Goal: Check status: Check status

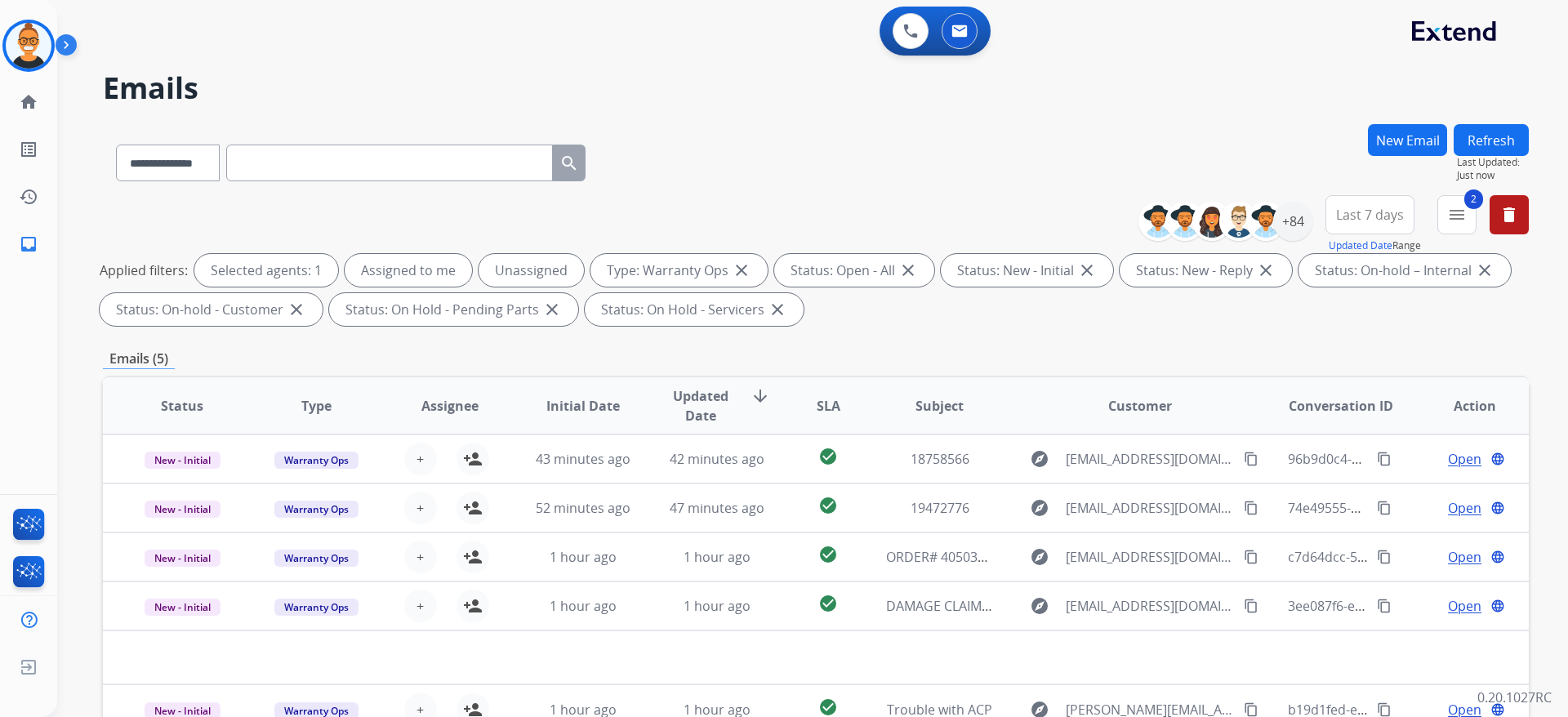
select select "**********"
click at [986, 202] on div "**********" at bounding box center [815, 263] width 1426 height 137
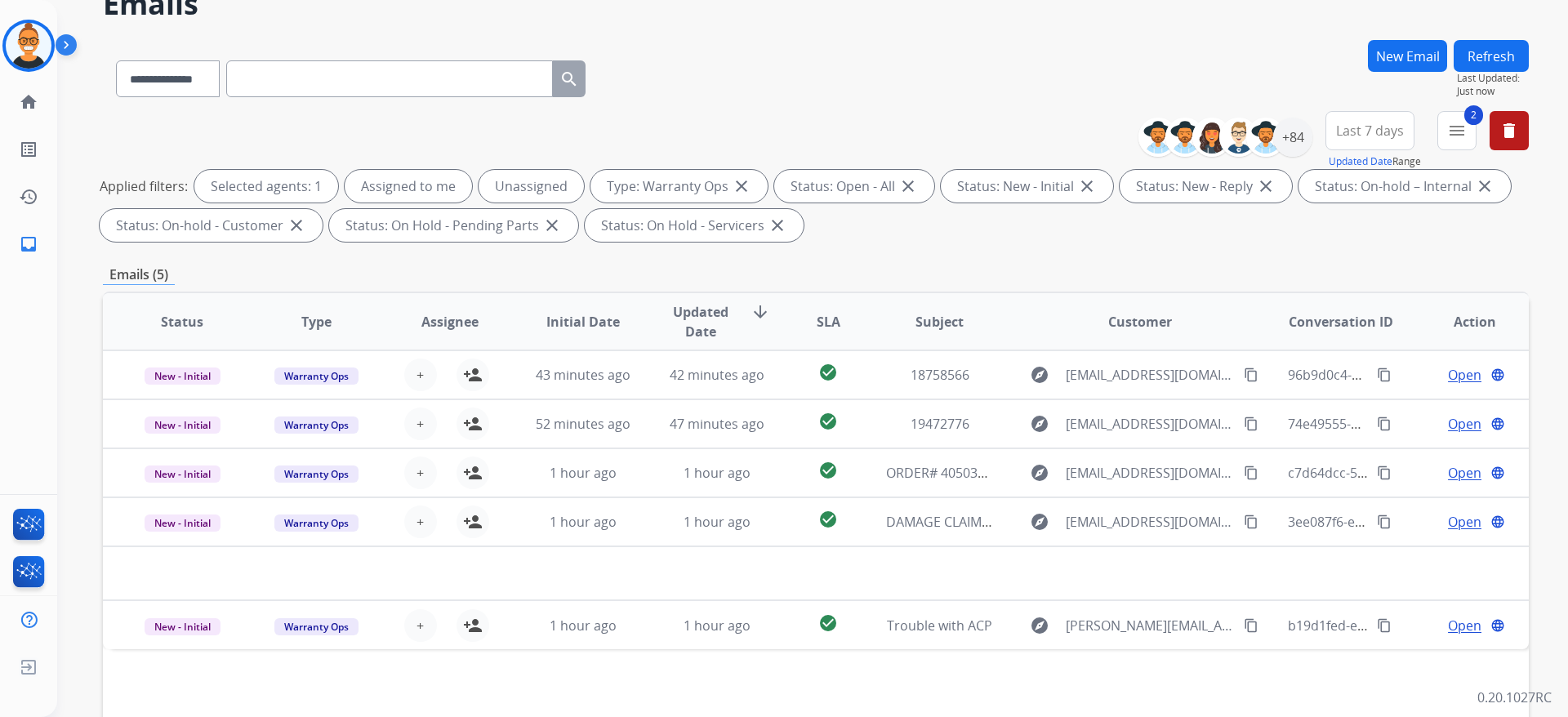
scroll to position [123, 0]
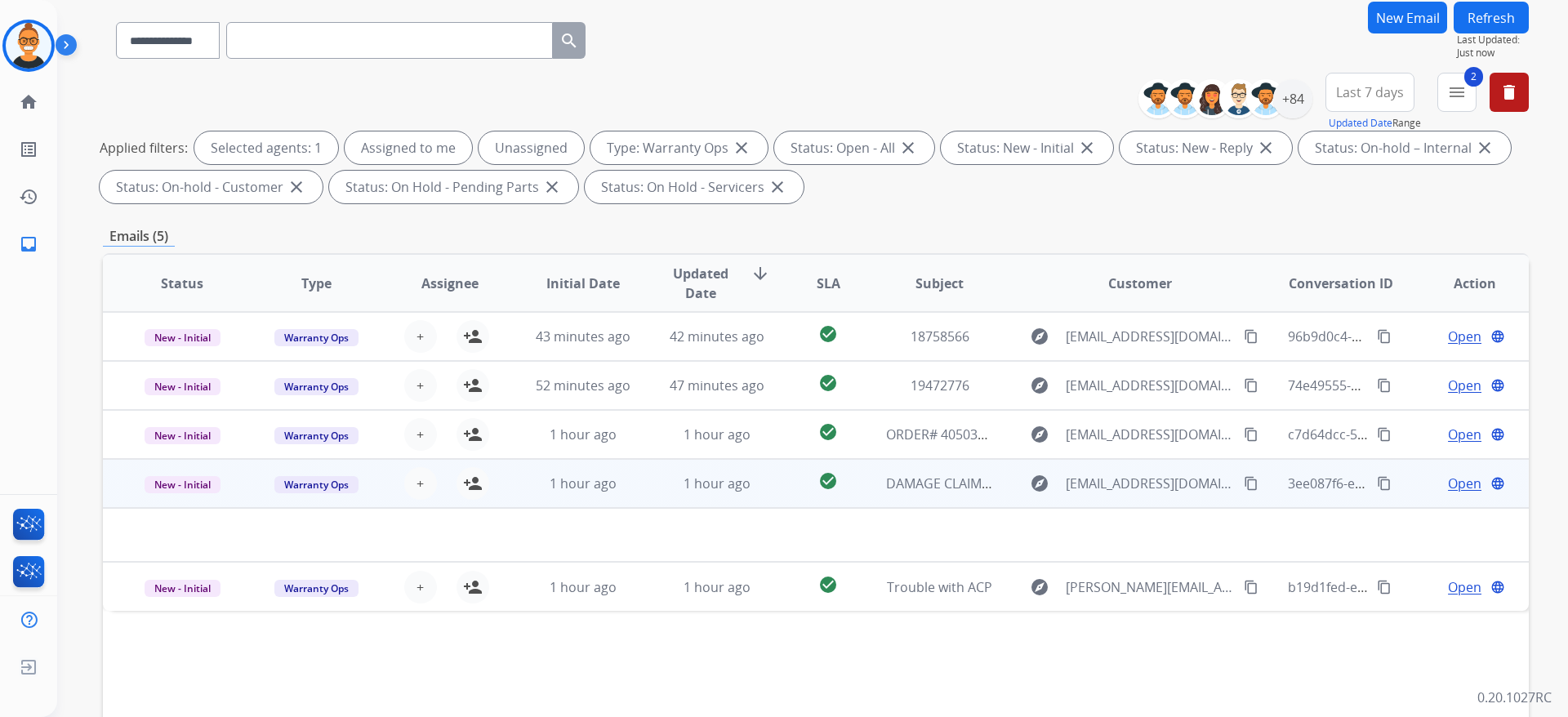
click at [650, 481] on td "1 hour ago" at bounding box center [704, 483] width 134 height 49
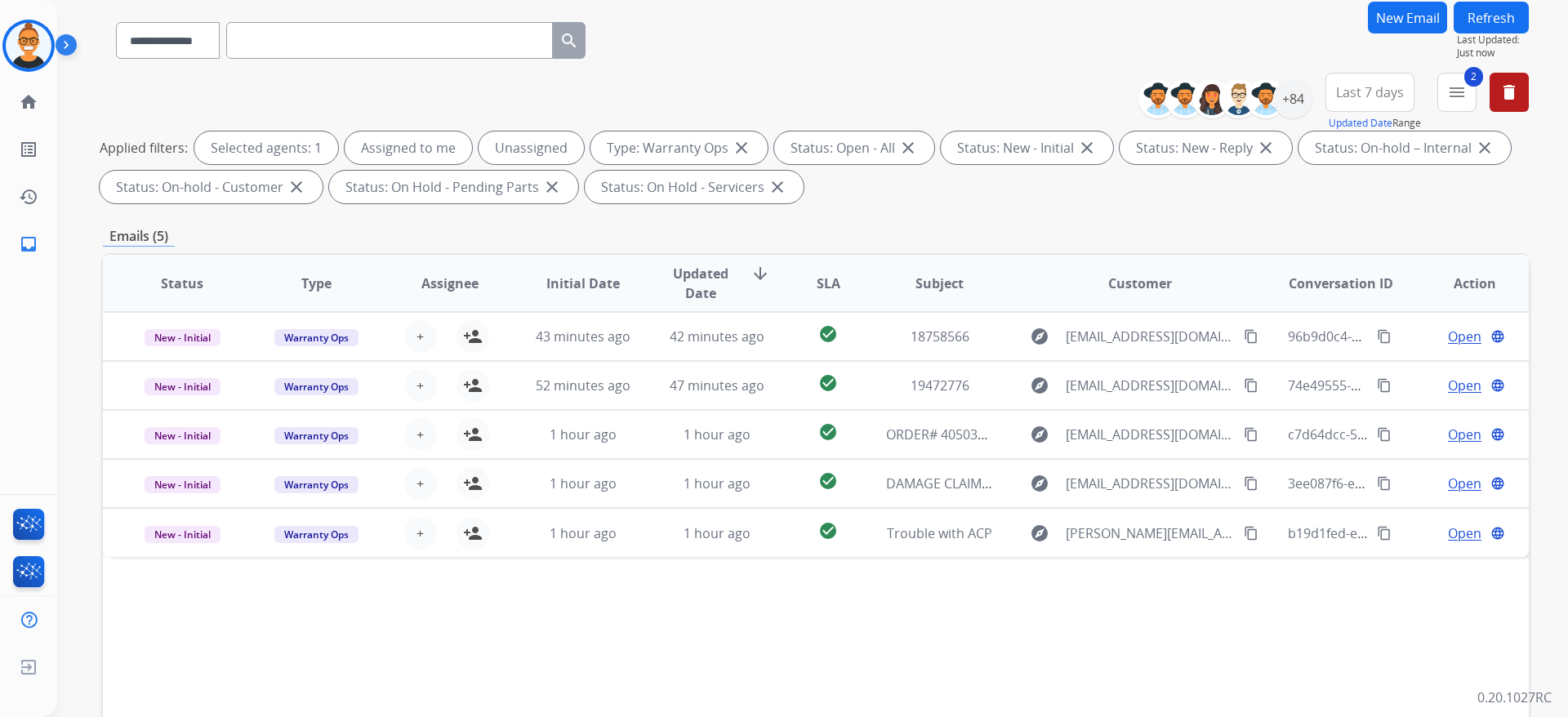
click at [1011, 655] on div "Status Type Assignee Initial Date Updated Date arrow_downward SLA Subject Custo…" at bounding box center [815, 527] width 1426 height 547
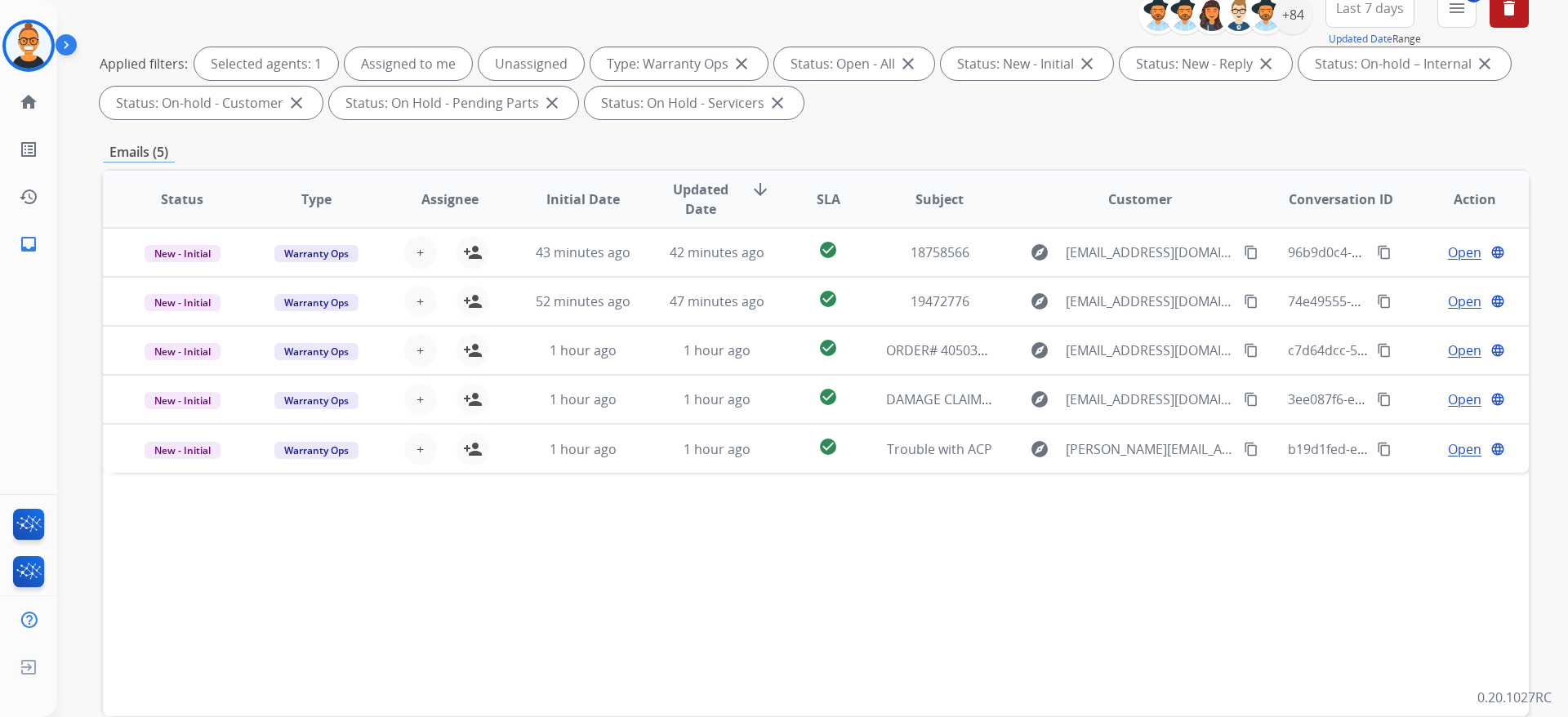
scroll to position [245, 0]
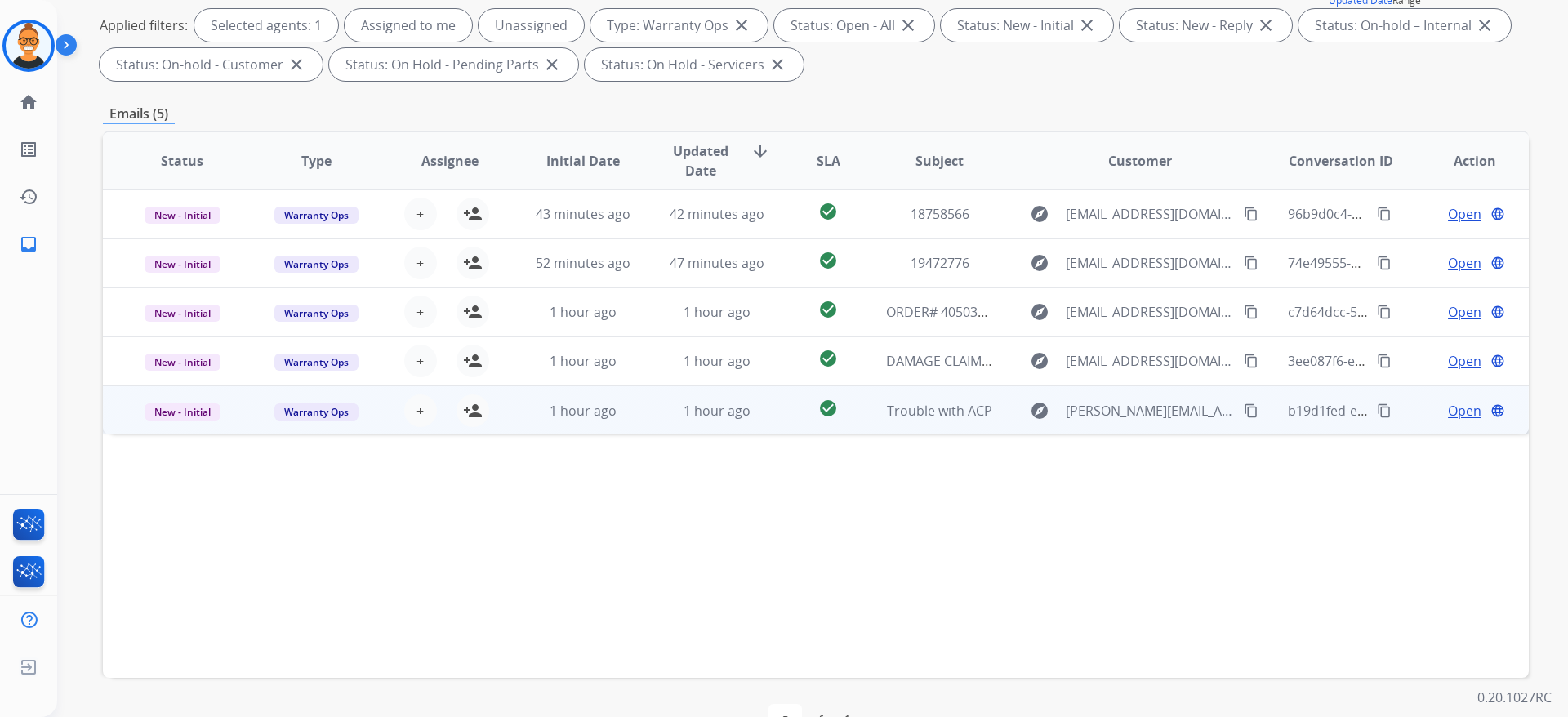
click at [775, 402] on td "check_circle" at bounding box center [816, 410] width 89 height 49
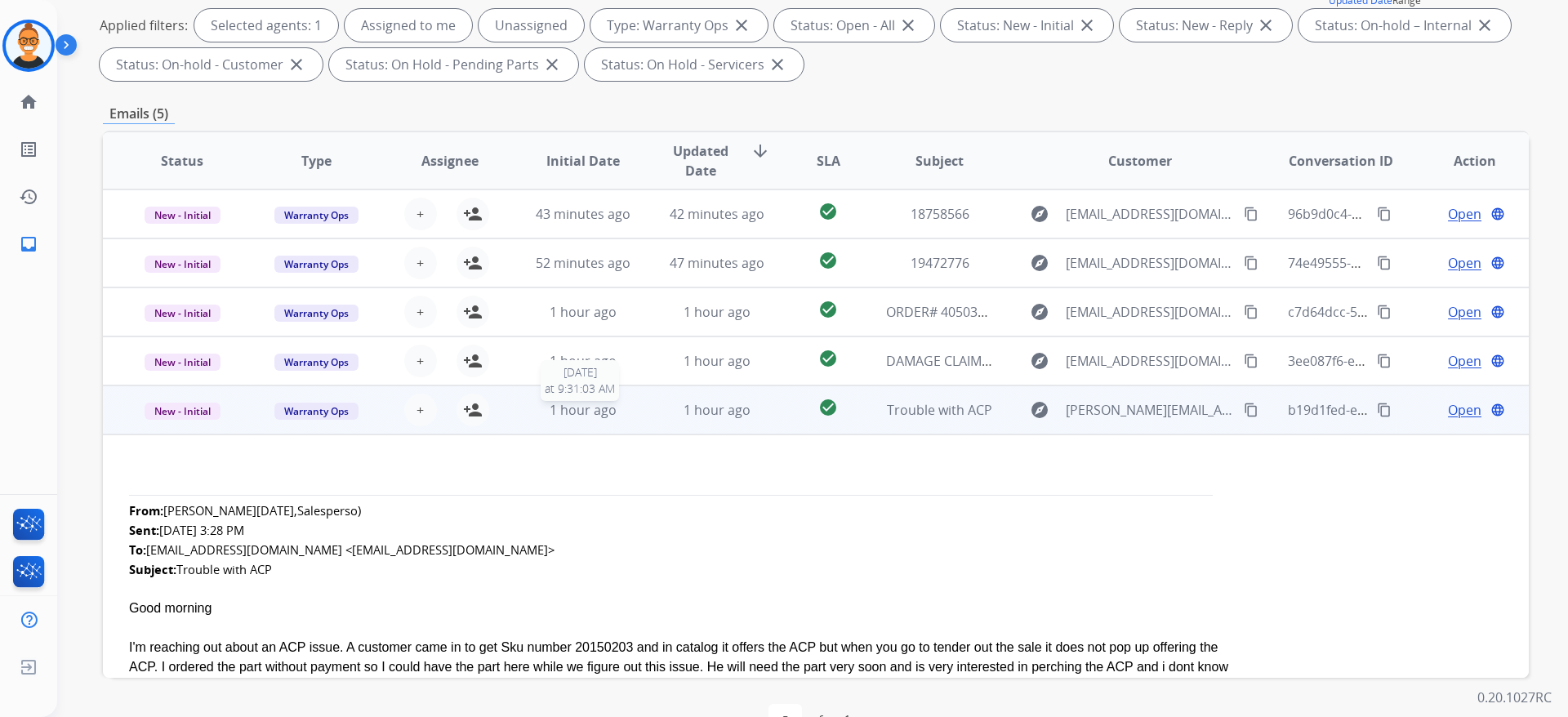
click at [629, 412] on div "1 hour ago" at bounding box center [583, 409] width 107 height 20
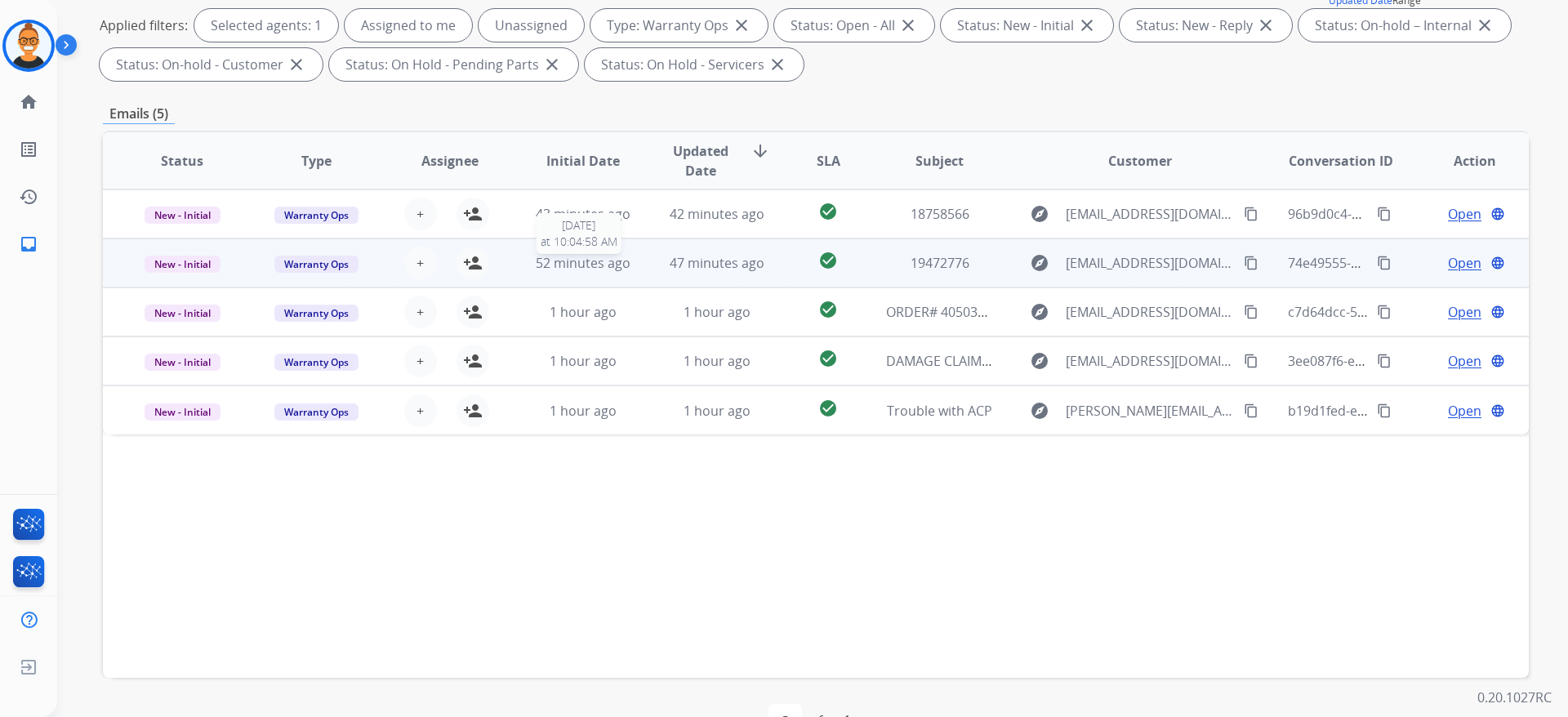
click at [626, 263] on span "52 minutes ago" at bounding box center [583, 262] width 95 height 18
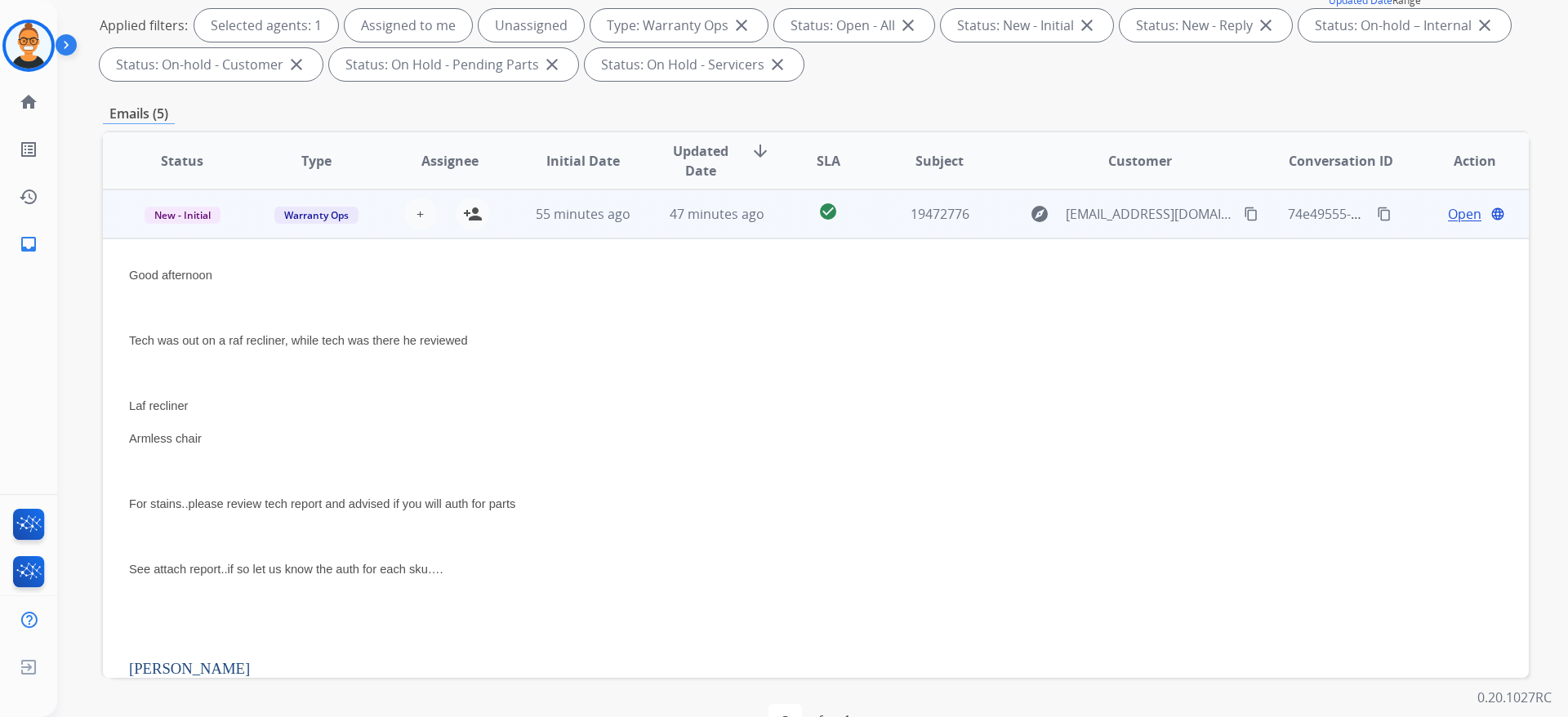
scroll to position [0, 0]
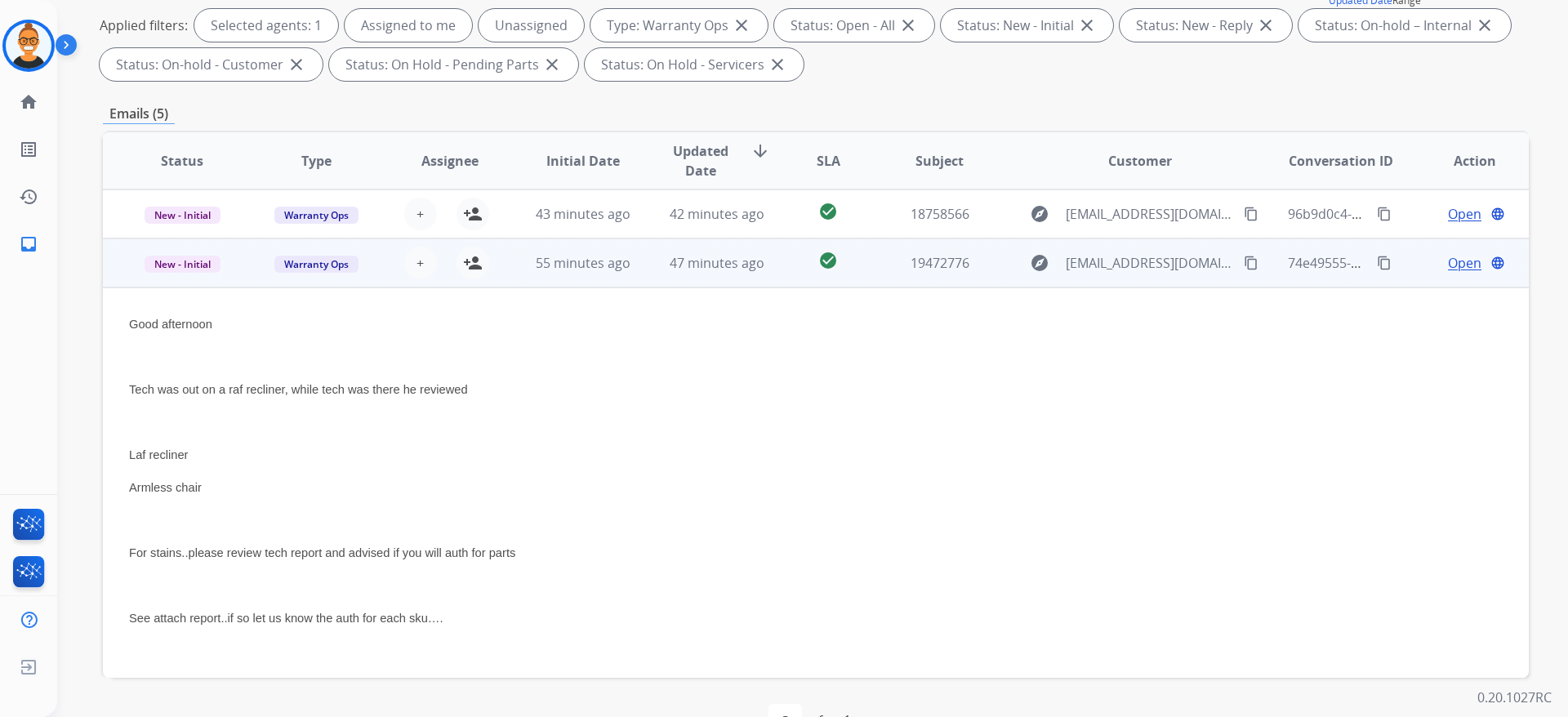
click at [743, 278] on td "47 minutes ago" at bounding box center [704, 263] width 134 height 49
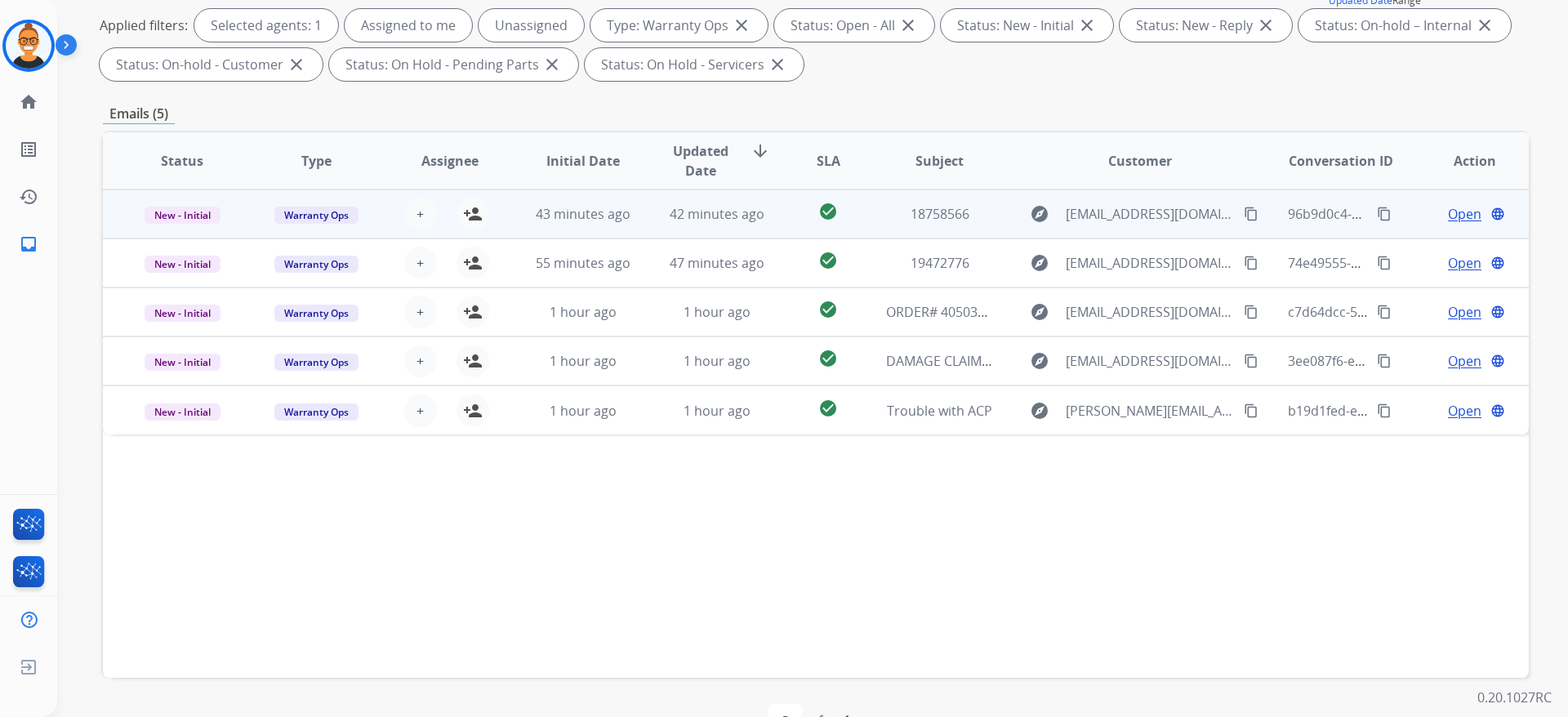
click at [775, 211] on td "check_circle" at bounding box center [816, 214] width 89 height 49
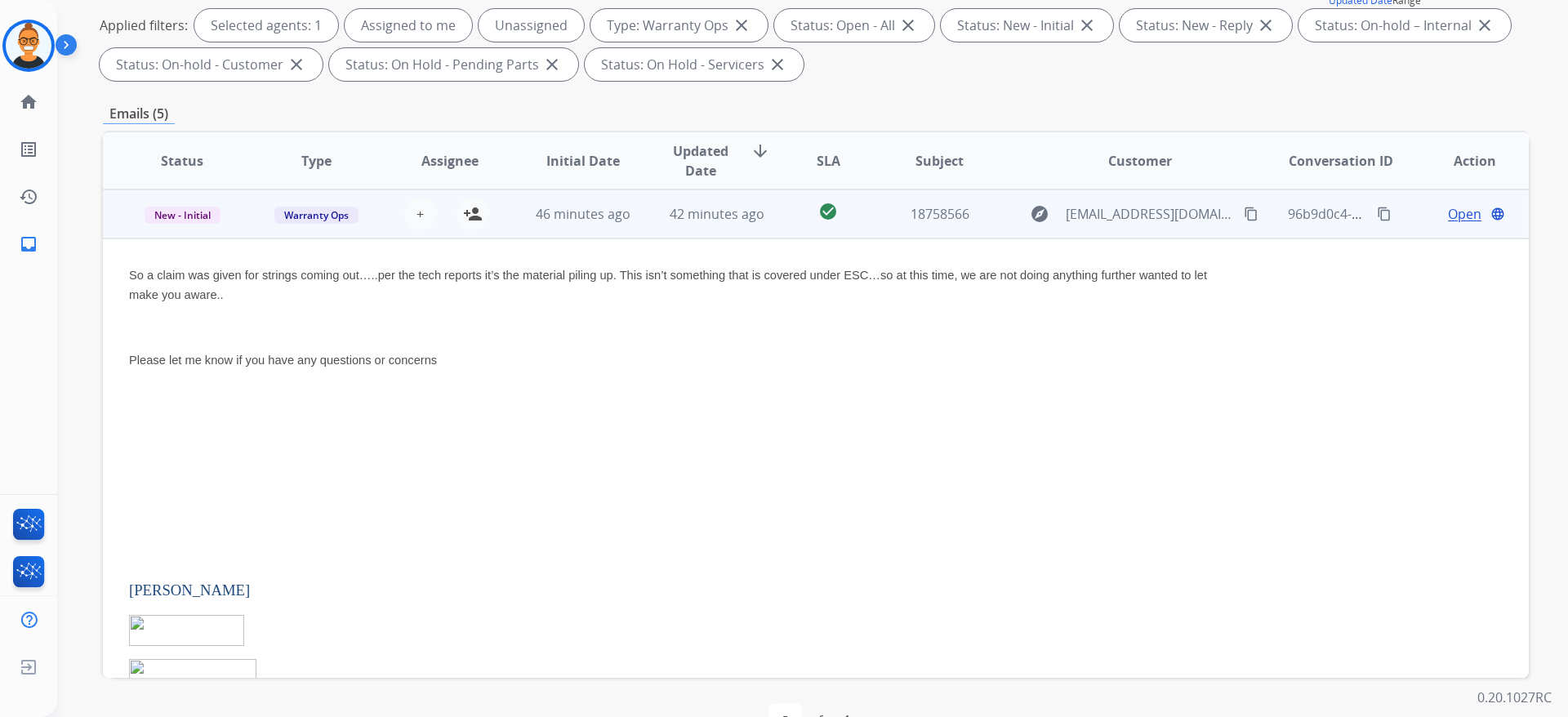
click at [775, 211] on td "check_circle" at bounding box center [816, 214] width 89 height 49
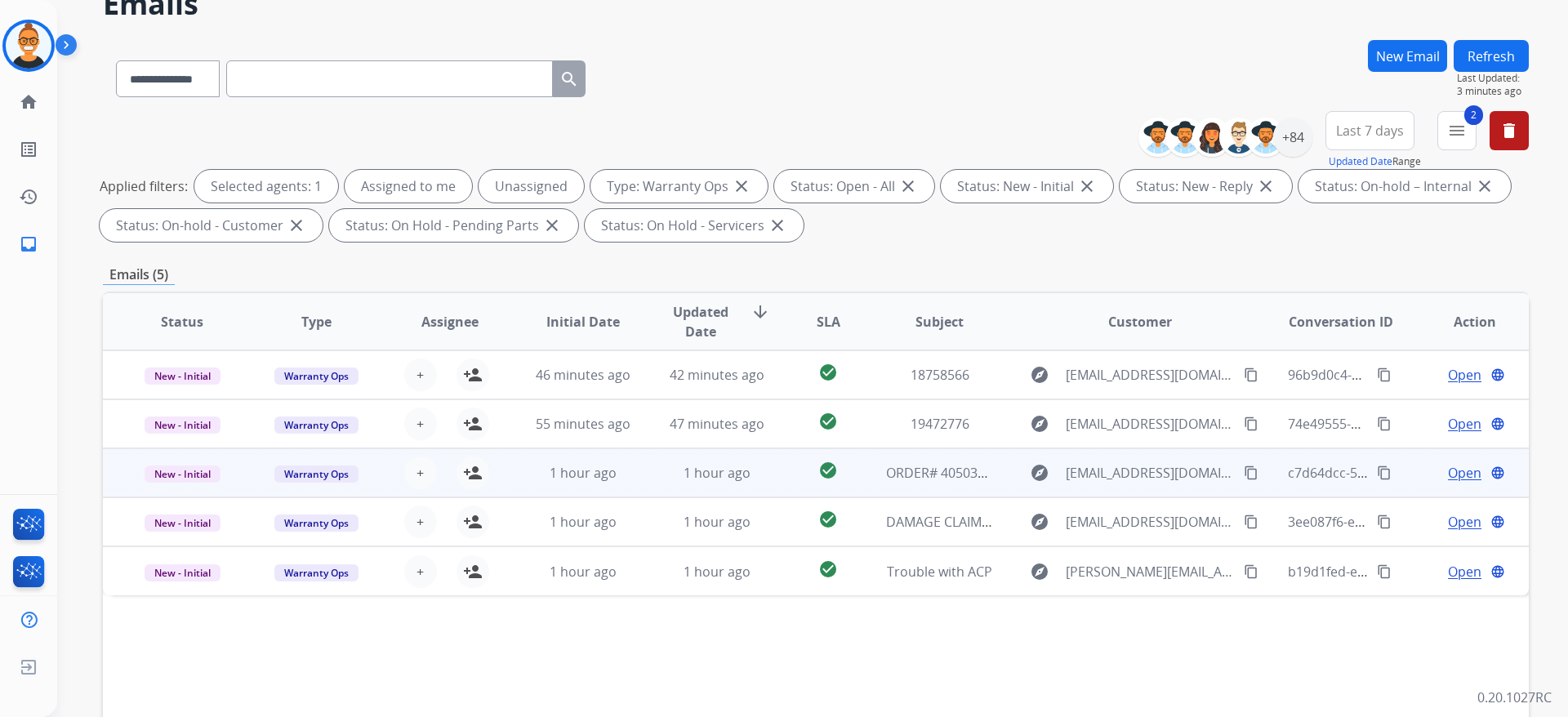
scroll to position [123, 0]
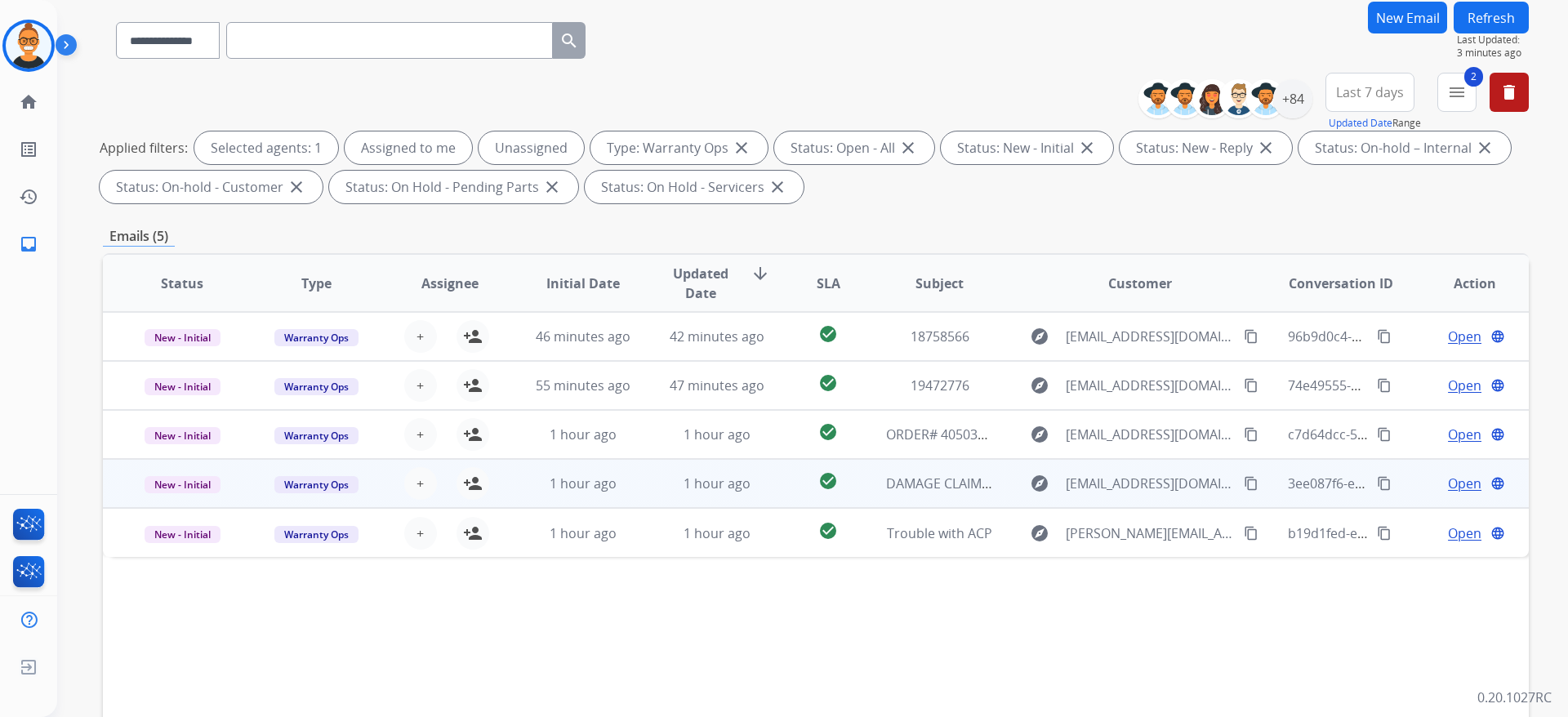
click at [773, 486] on td "check_circle" at bounding box center [816, 483] width 89 height 49
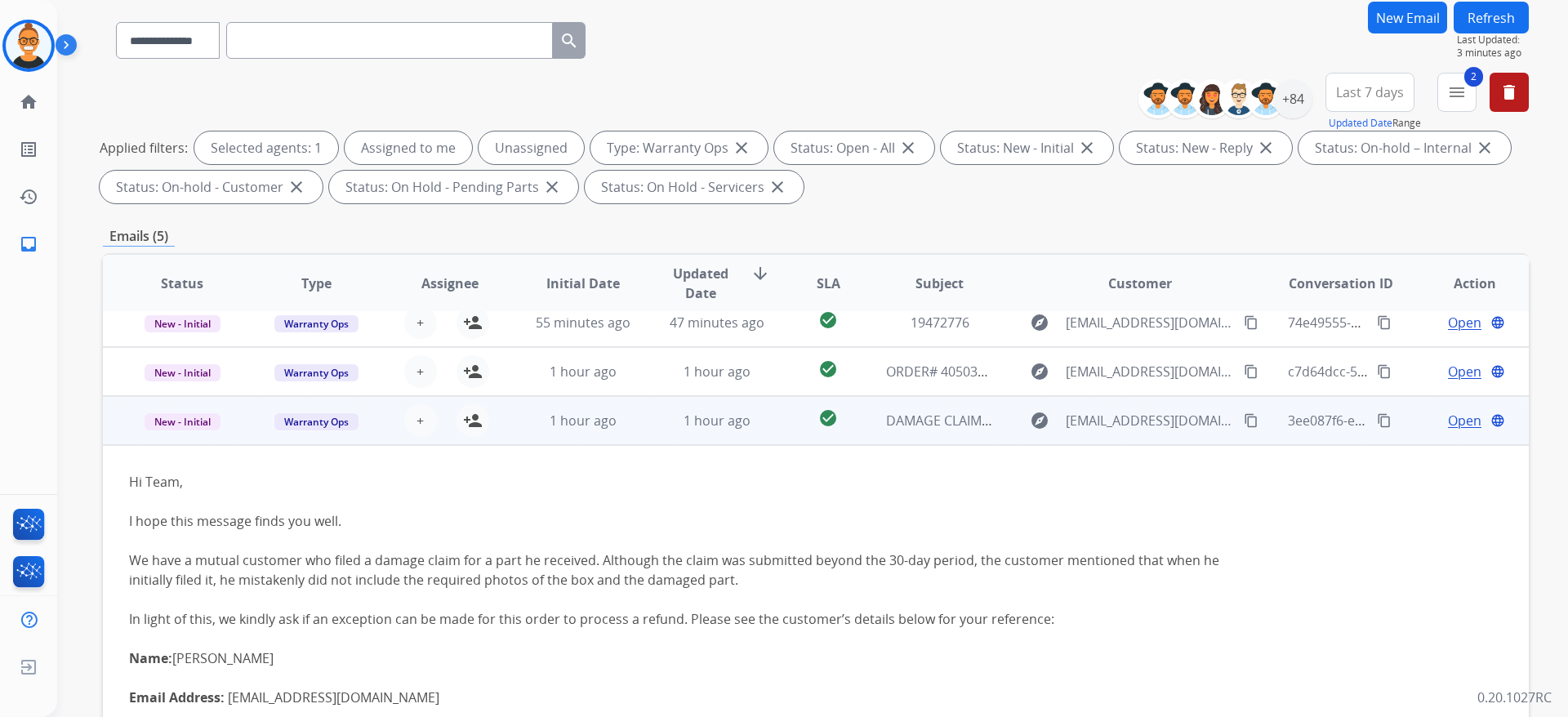
scroll to position [25, 0]
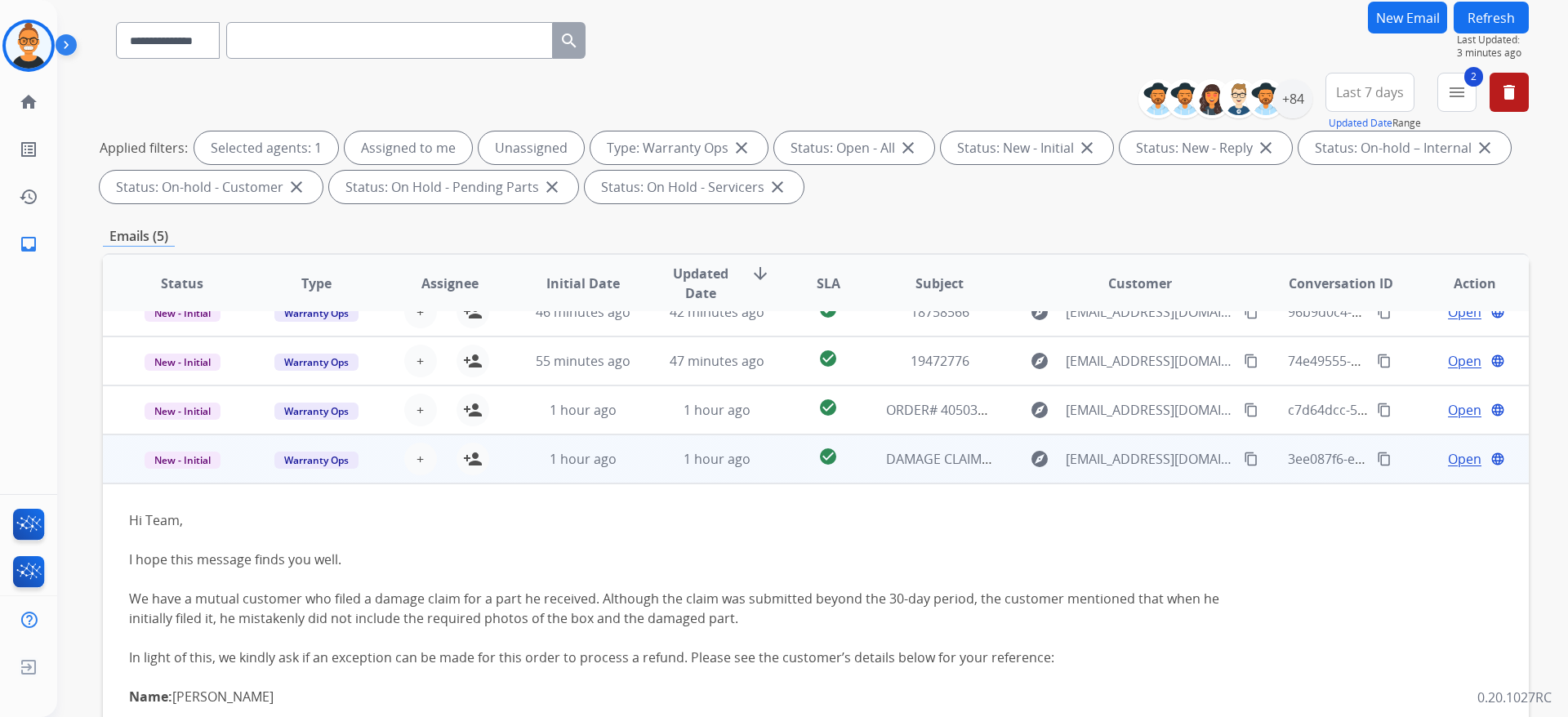
click at [752, 477] on td "1 hour ago" at bounding box center [704, 459] width 134 height 49
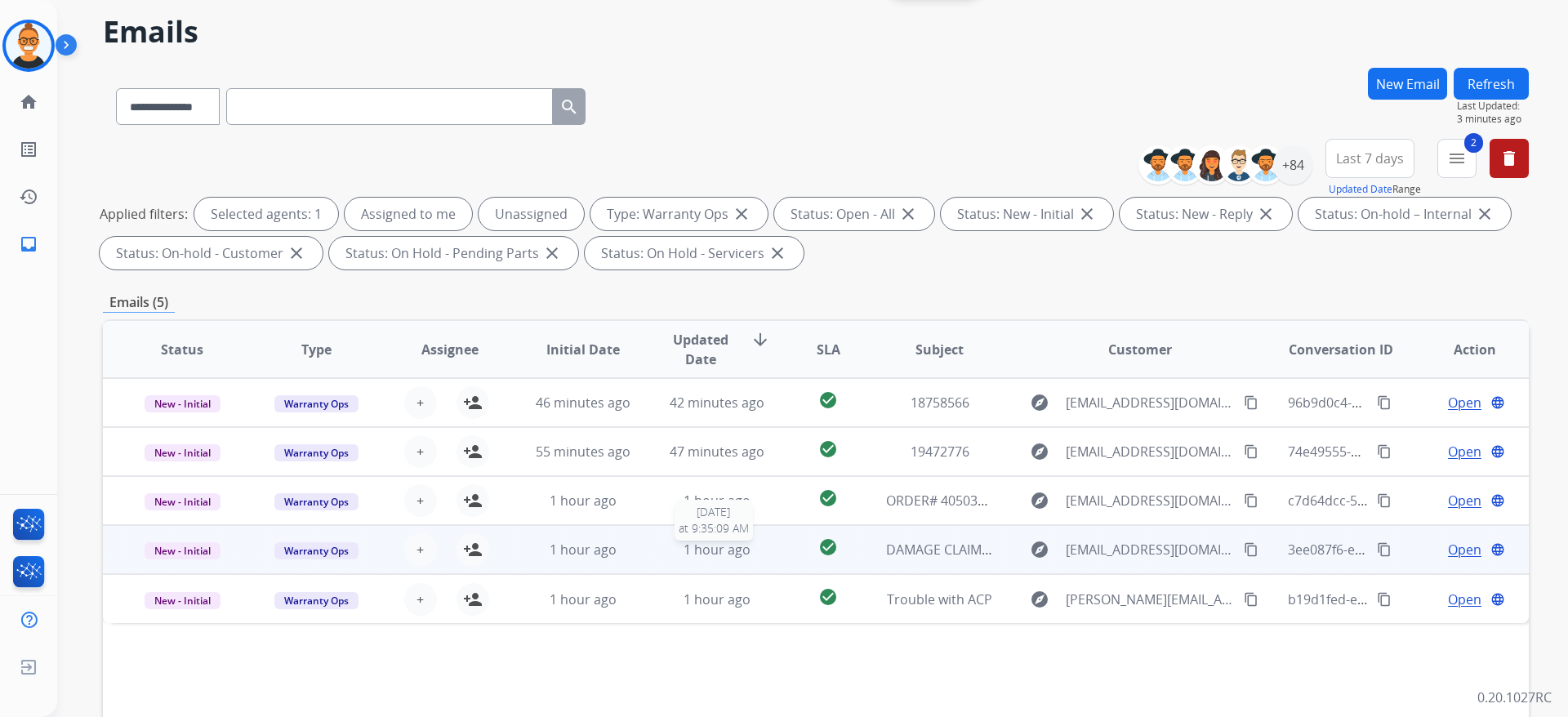
scroll to position [0, 0]
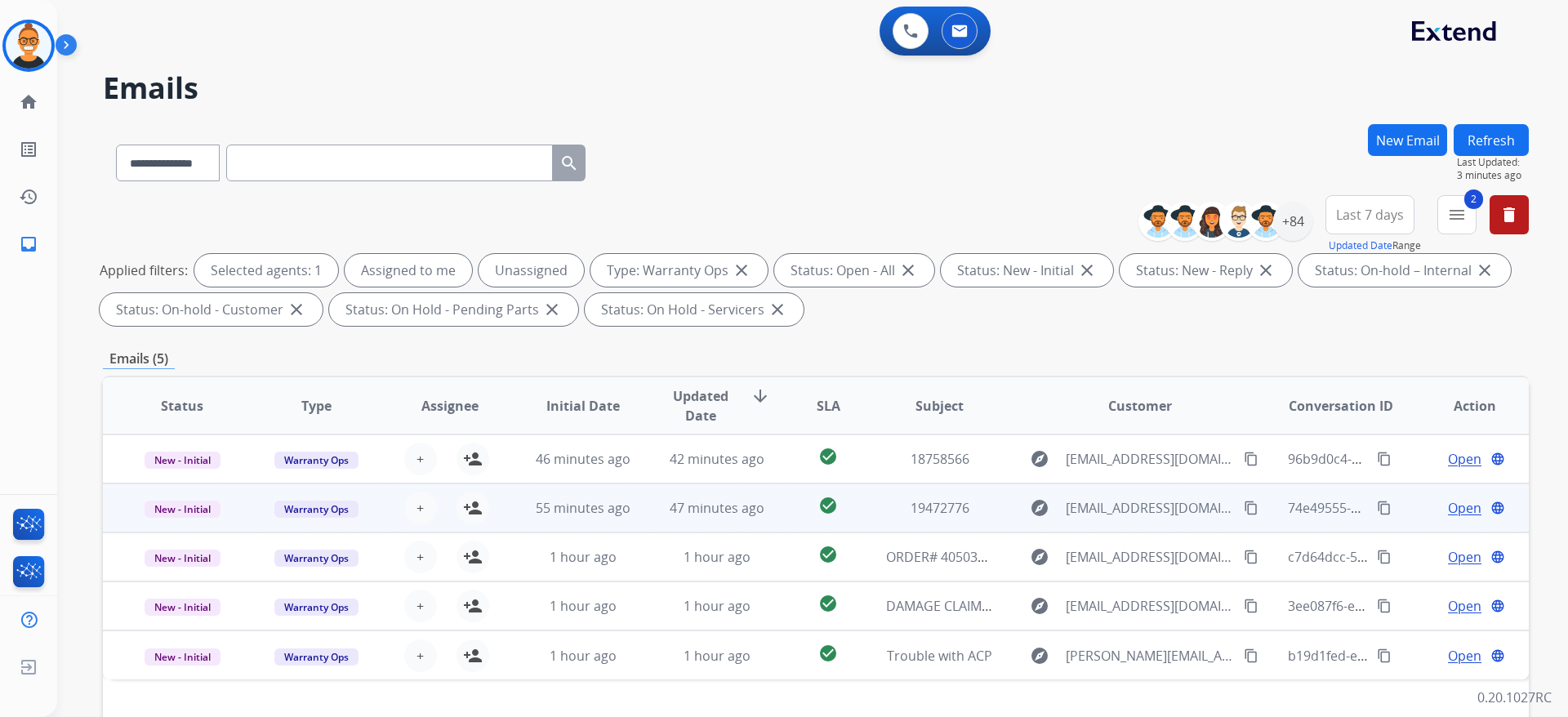
click at [760, 515] on div "47 minutes ago" at bounding box center [717, 507] width 107 height 20
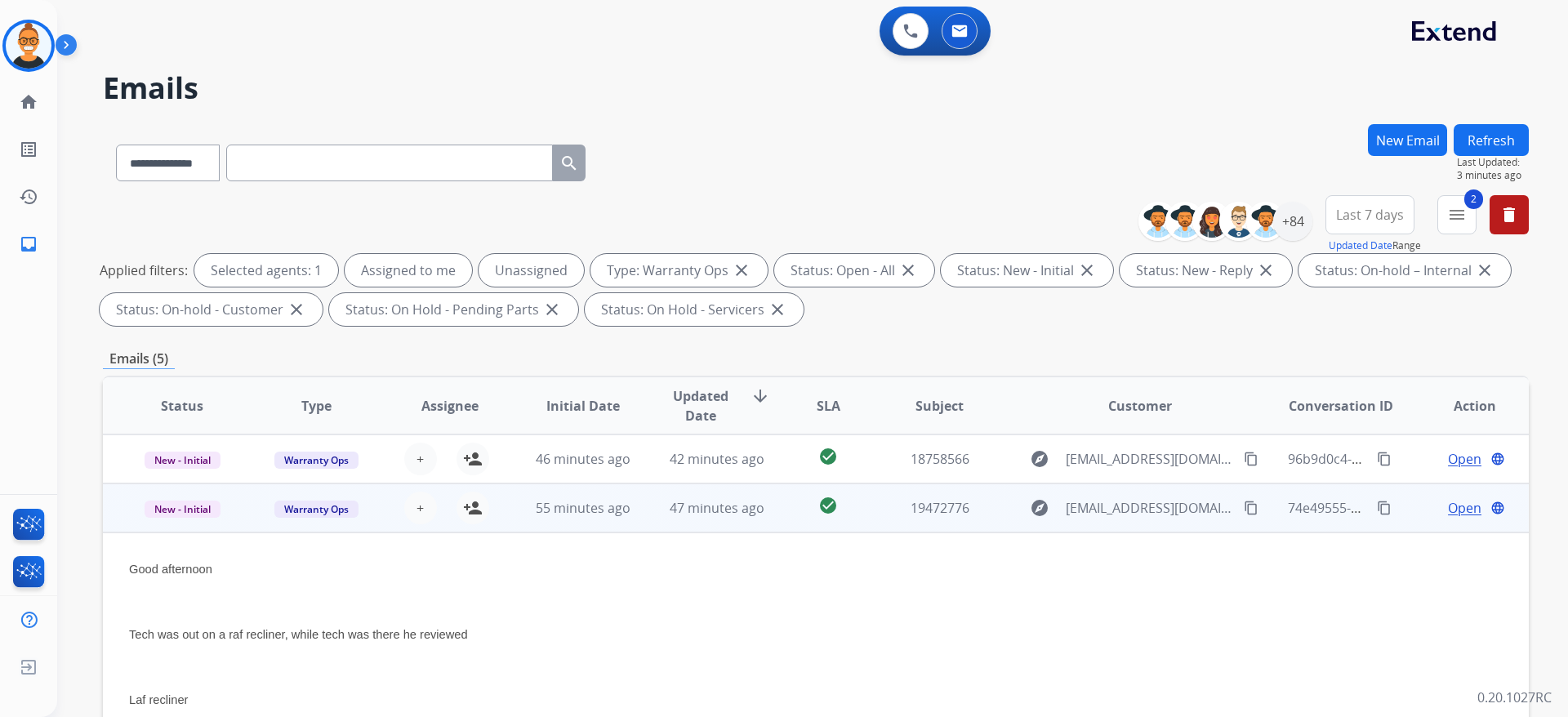
click at [778, 499] on td "check_circle" at bounding box center [816, 508] width 89 height 49
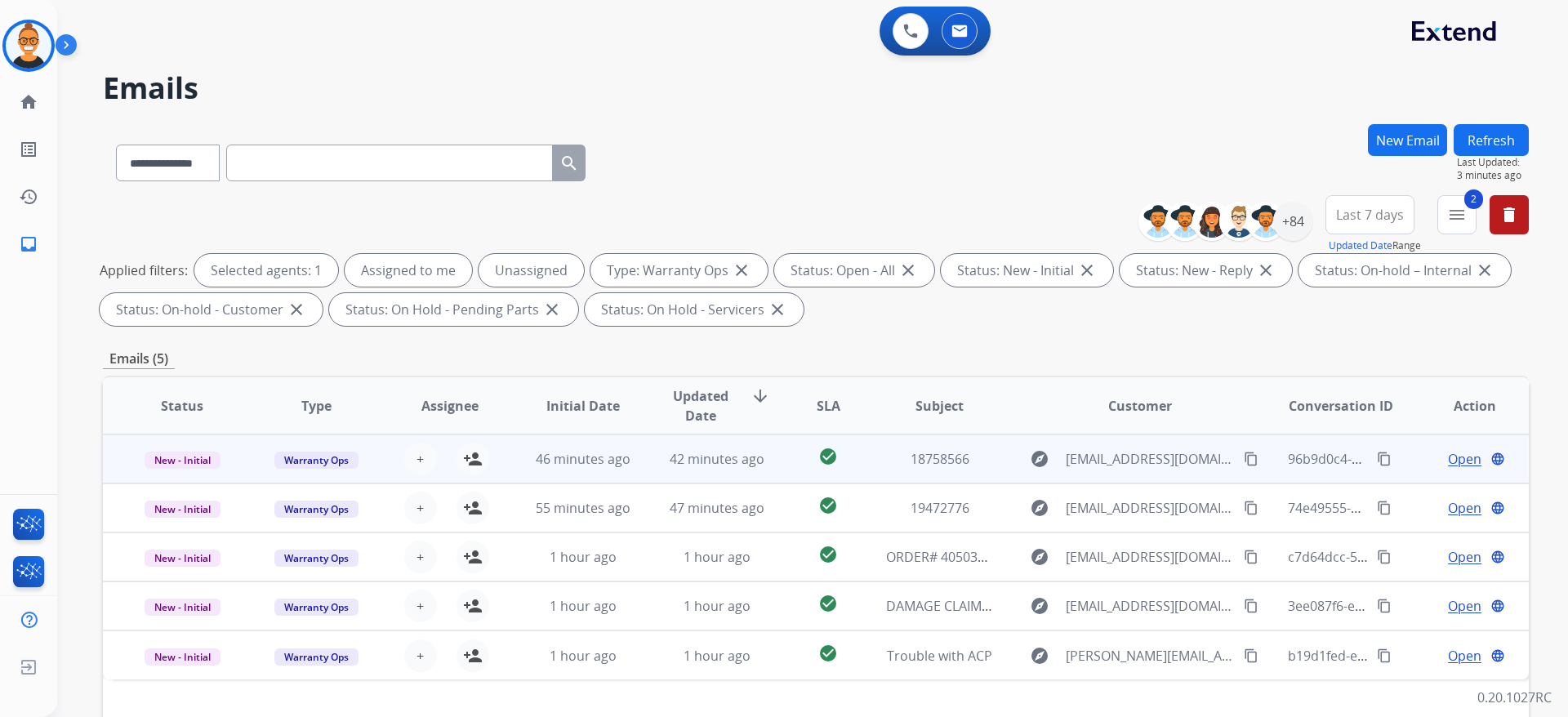
click at [771, 446] on td "check_circle" at bounding box center [816, 459] width 89 height 49
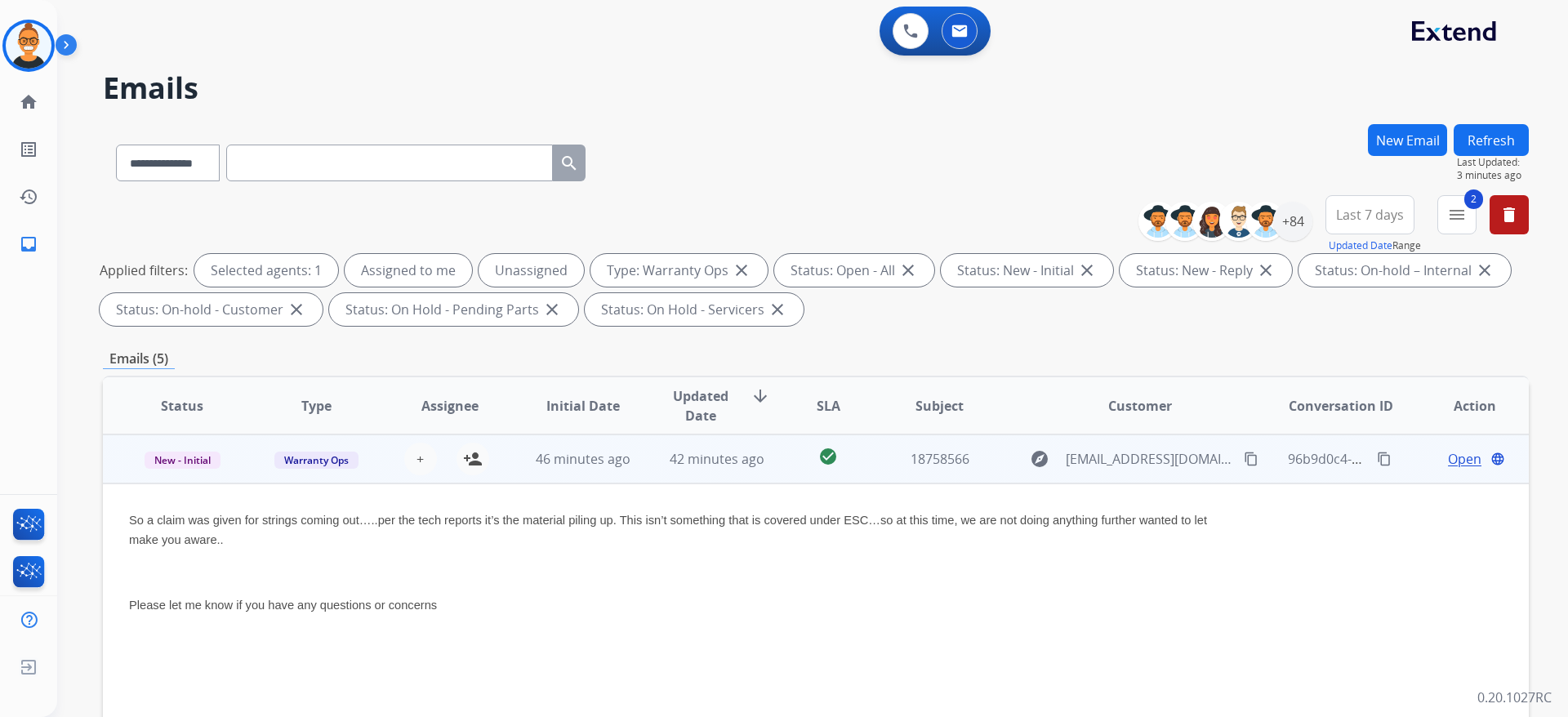
click at [771, 446] on td "check_circle" at bounding box center [816, 459] width 89 height 49
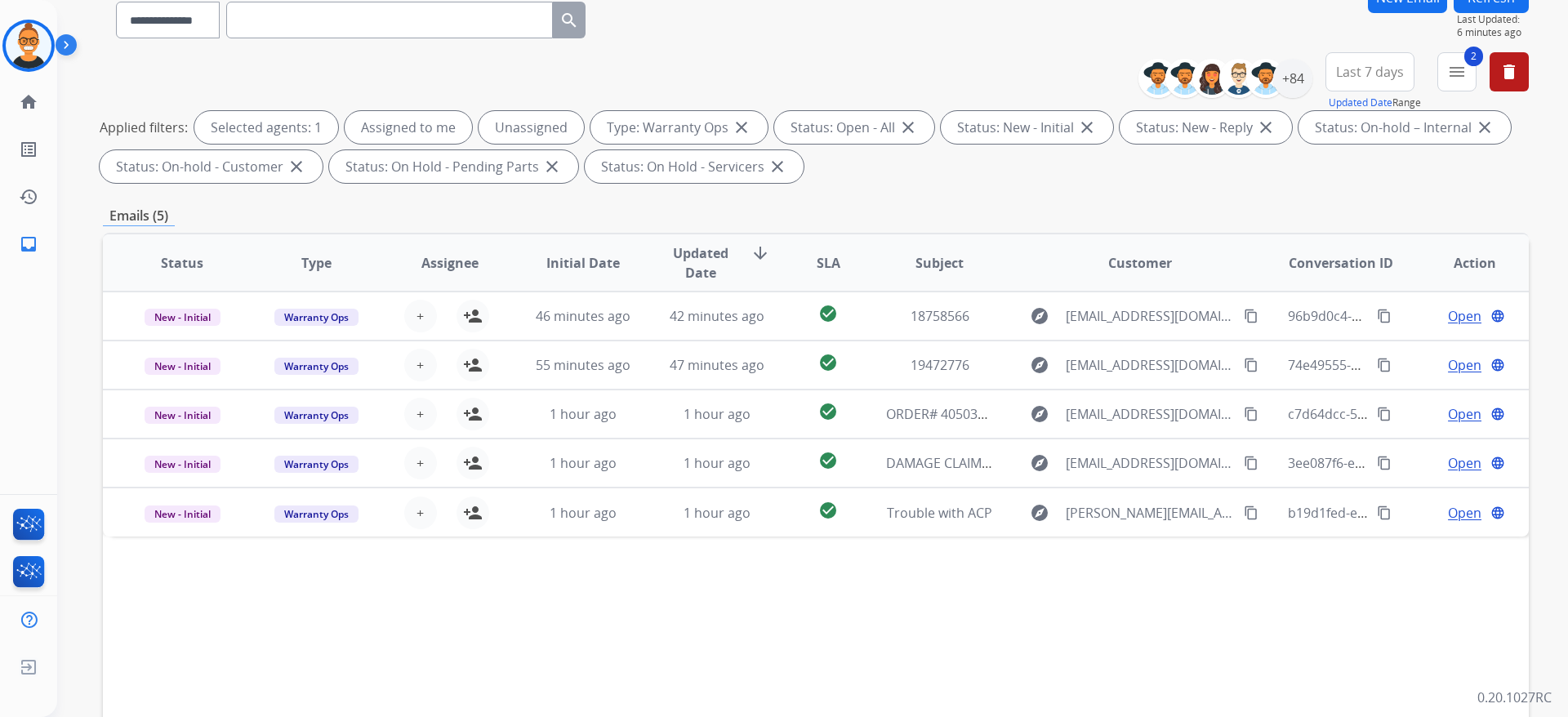
scroll to position [245, 0]
